Goal: Find specific page/section: Find specific page/section

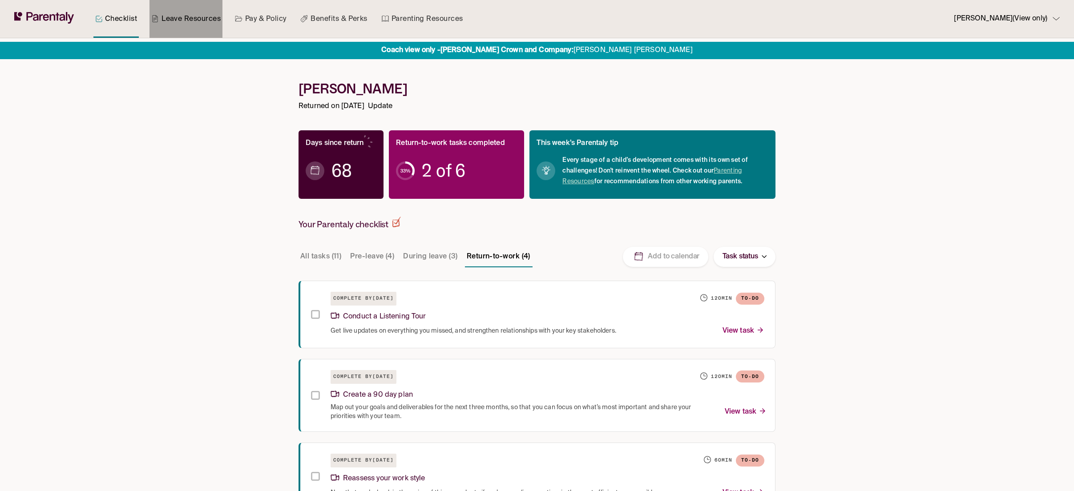
click at [198, 21] on link "Leave Resources" at bounding box center [185, 19] width 73 height 38
click at [191, 26] on link "Leave Resources" at bounding box center [185, 19] width 73 height 38
click at [266, 15] on link "Pay & Policy" at bounding box center [260, 19] width 55 height 38
click at [209, 20] on link "Leave Resources" at bounding box center [185, 19] width 73 height 38
click at [206, 19] on link "Leave Resources" at bounding box center [185, 19] width 73 height 38
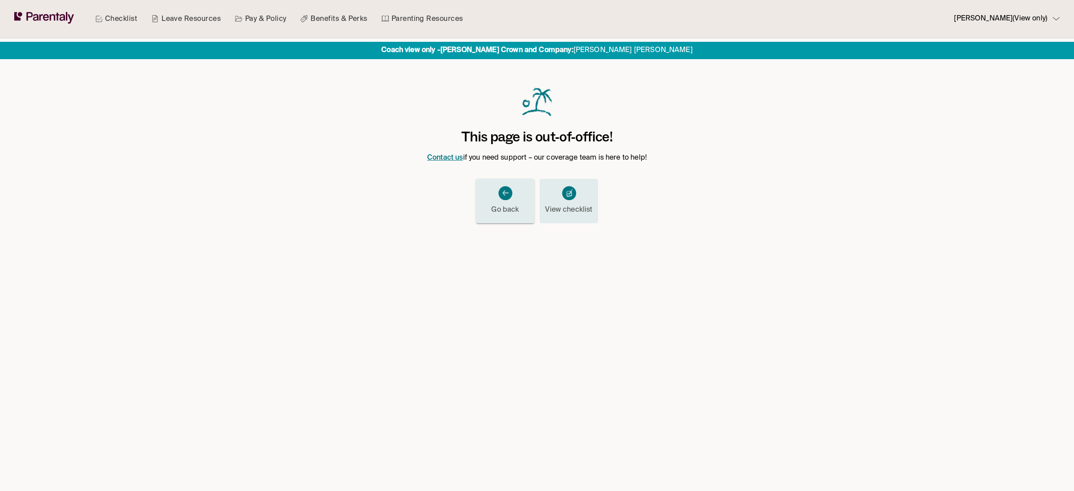
click at [499, 204] on p "Go back" at bounding box center [505, 210] width 28 height 12
